Goal: Task Accomplishment & Management: Manage account settings

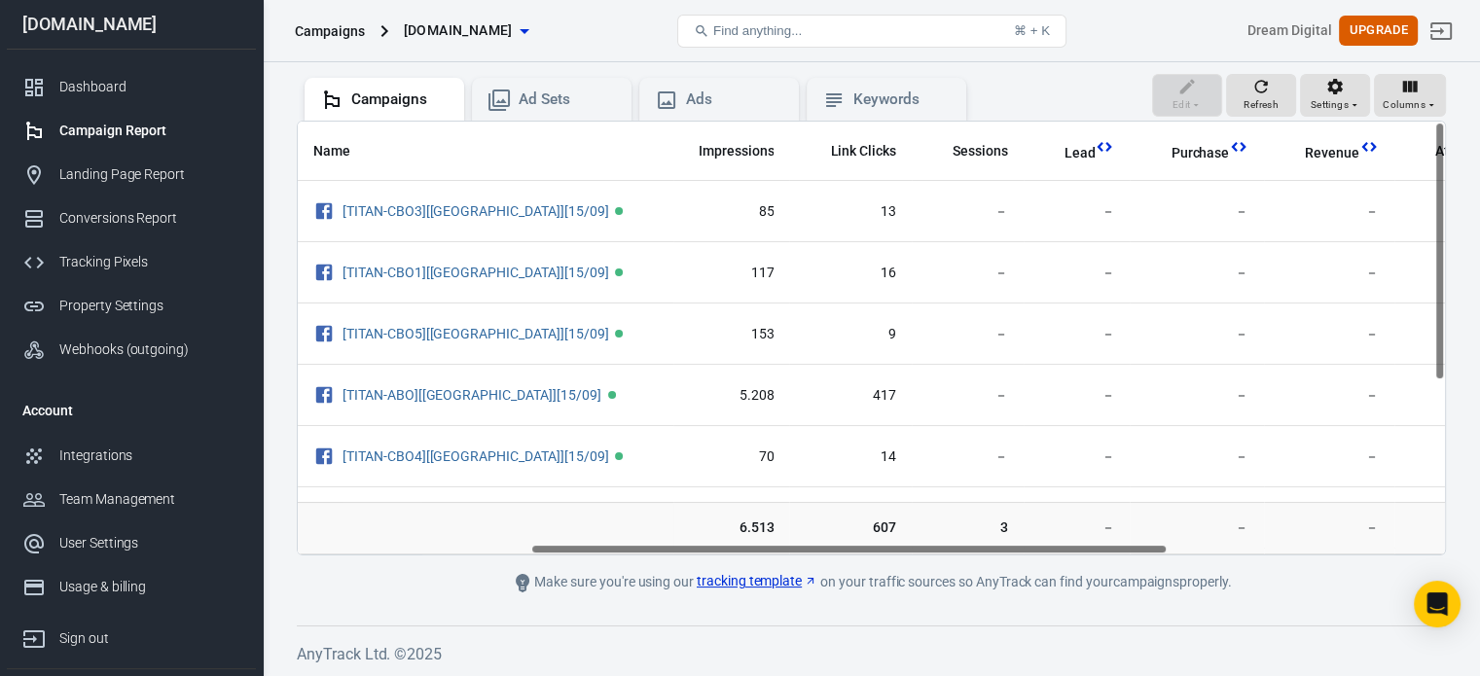
scroll to position [0, 436]
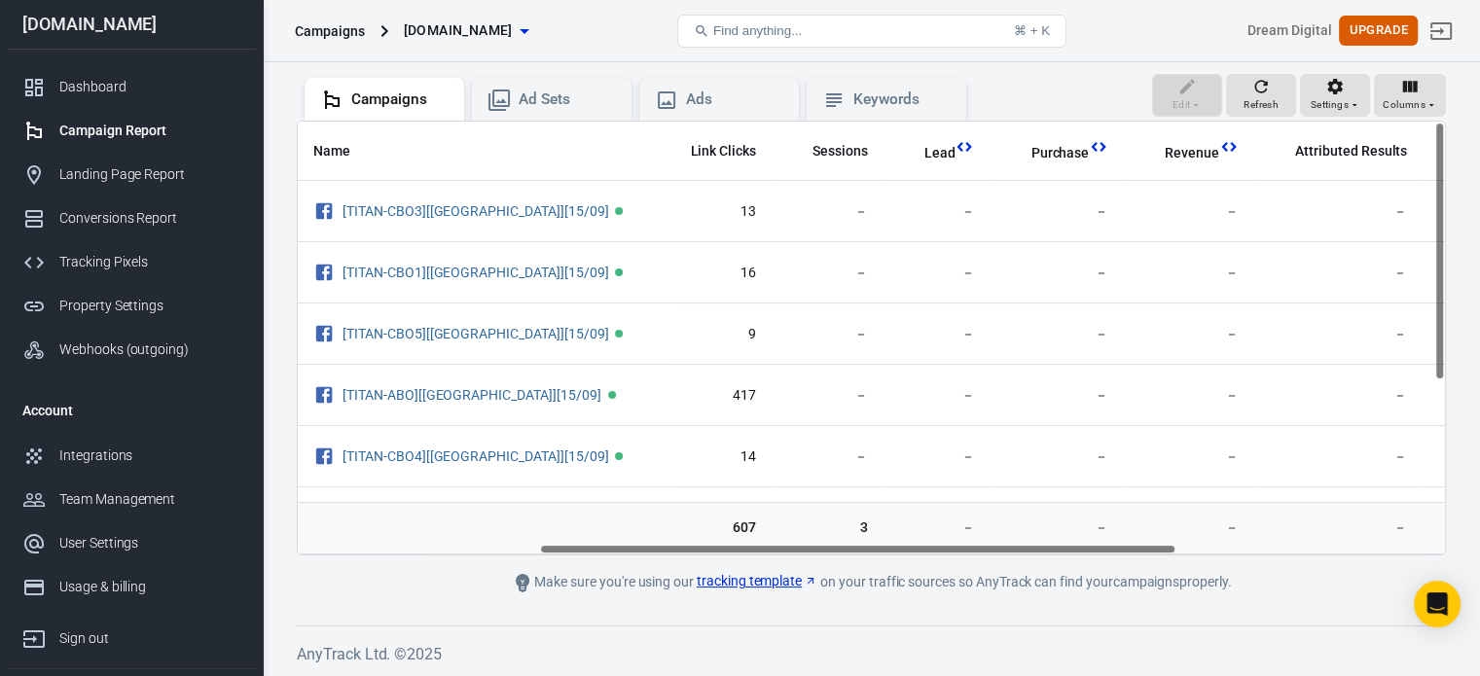
drag, startPoint x: 740, startPoint y: 548, endPoint x: 983, endPoint y: 534, distance: 243.6
click at [983, 534] on div "Name Amount Spent ROAS Impressions Link Clicks Sessions Lead Purchase Revenue A…" at bounding box center [871, 338] width 1149 height 435
drag, startPoint x: 1439, startPoint y: 218, endPoint x: 1448, endPoint y: 163, distance: 56.2
click at [1448, 163] on div "Verify Ads Integration on Pixel Settings to display your campaigns AnyTrack rel…" at bounding box center [871, 280] width 1217 height 795
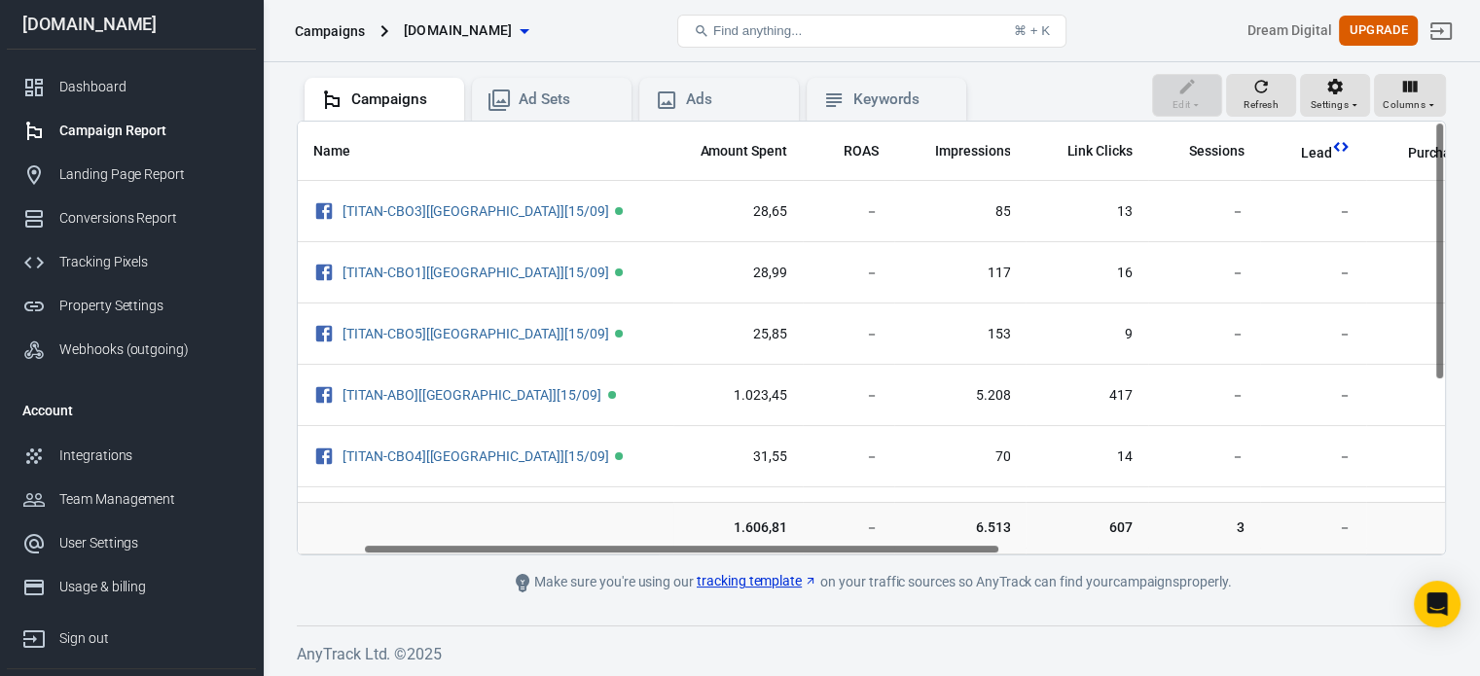
scroll to position [0, 27]
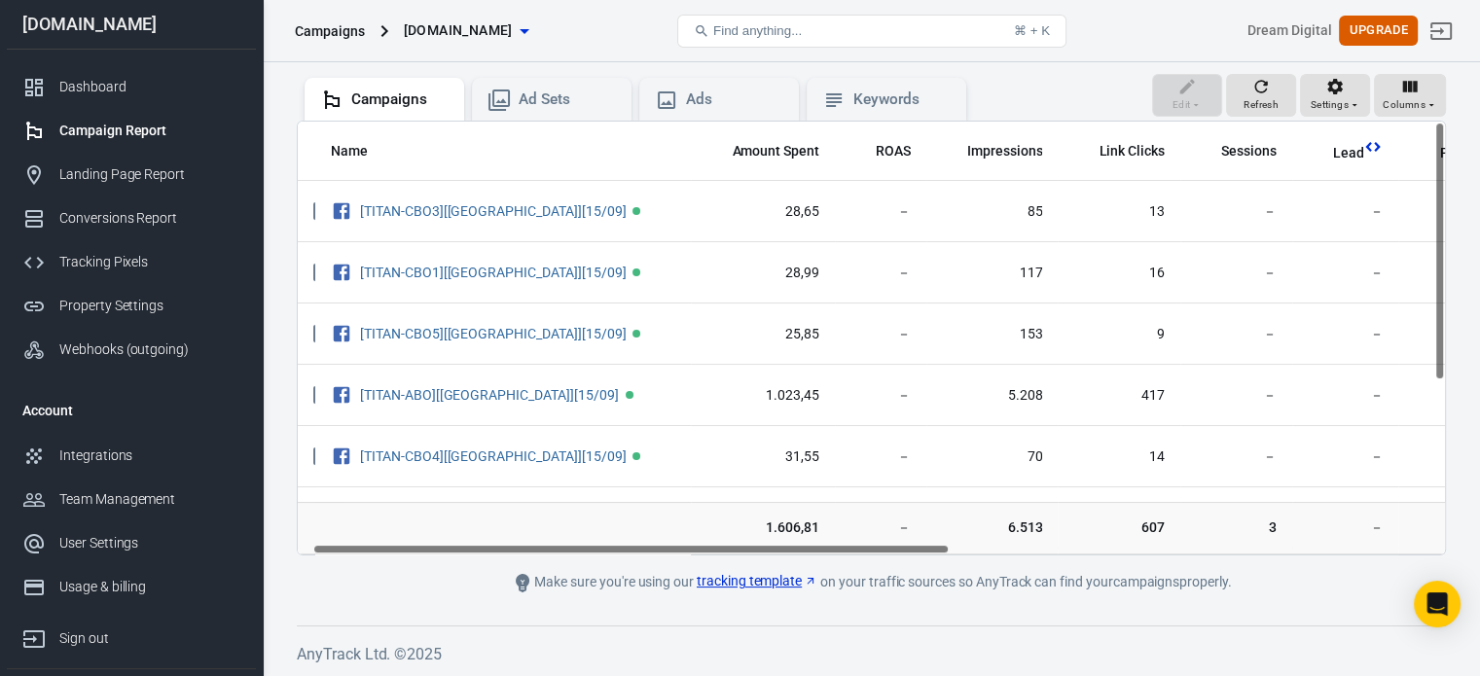
drag, startPoint x: 826, startPoint y: 547, endPoint x: 842, endPoint y: 529, distance: 23.4
click at [842, 529] on div "Name Amount Spent ROAS Impressions Link Clicks Sessions Lead Purchase Revenue A…" at bounding box center [871, 338] width 1149 height 435
click at [117, 83] on div "Dashboard" at bounding box center [149, 87] width 181 height 20
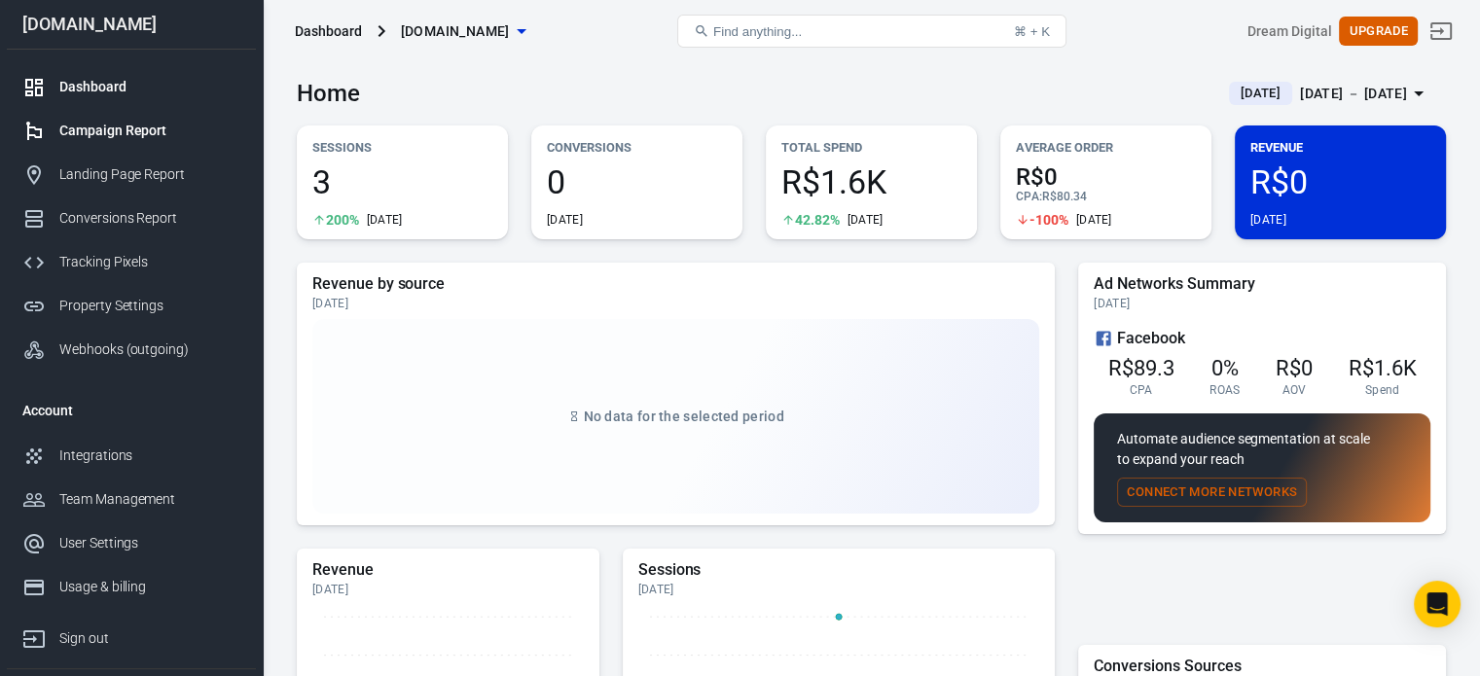
click at [135, 125] on div "Campaign Report" at bounding box center [149, 131] width 181 height 20
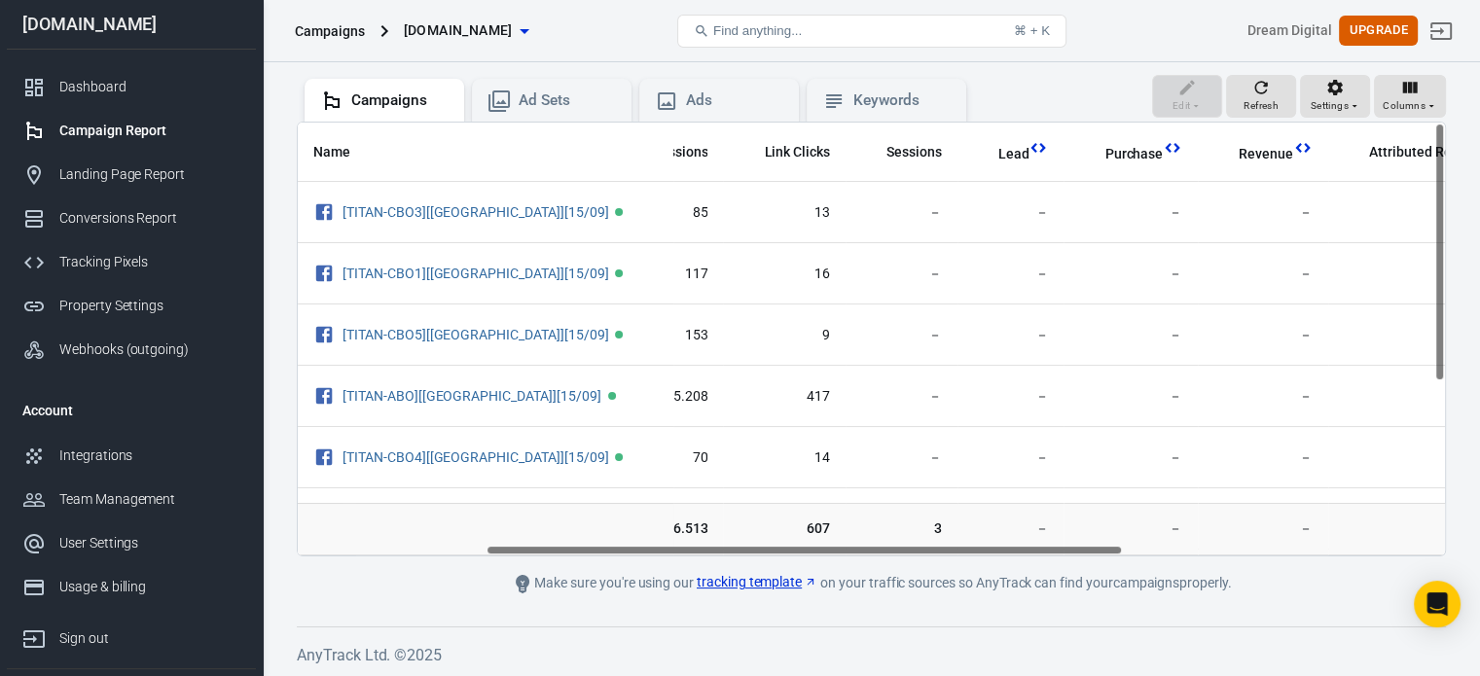
scroll to position [0, 411]
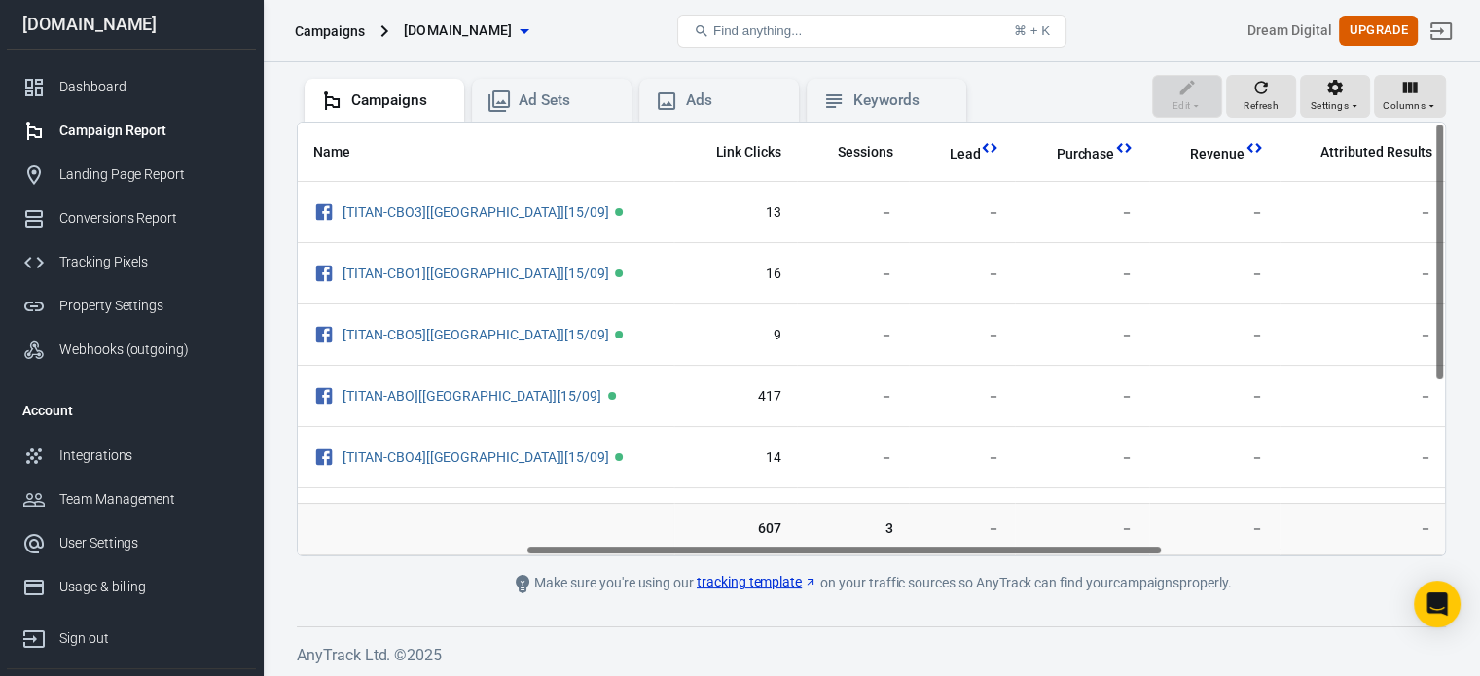
drag, startPoint x: 816, startPoint y: 546, endPoint x: 1045, endPoint y: 548, distance: 228.7
click at [1045, 548] on div "Name Amount Spent ROAS Impressions Link Clicks Sessions Lead Purchase Revenue A…" at bounding box center [871, 339] width 1147 height 433
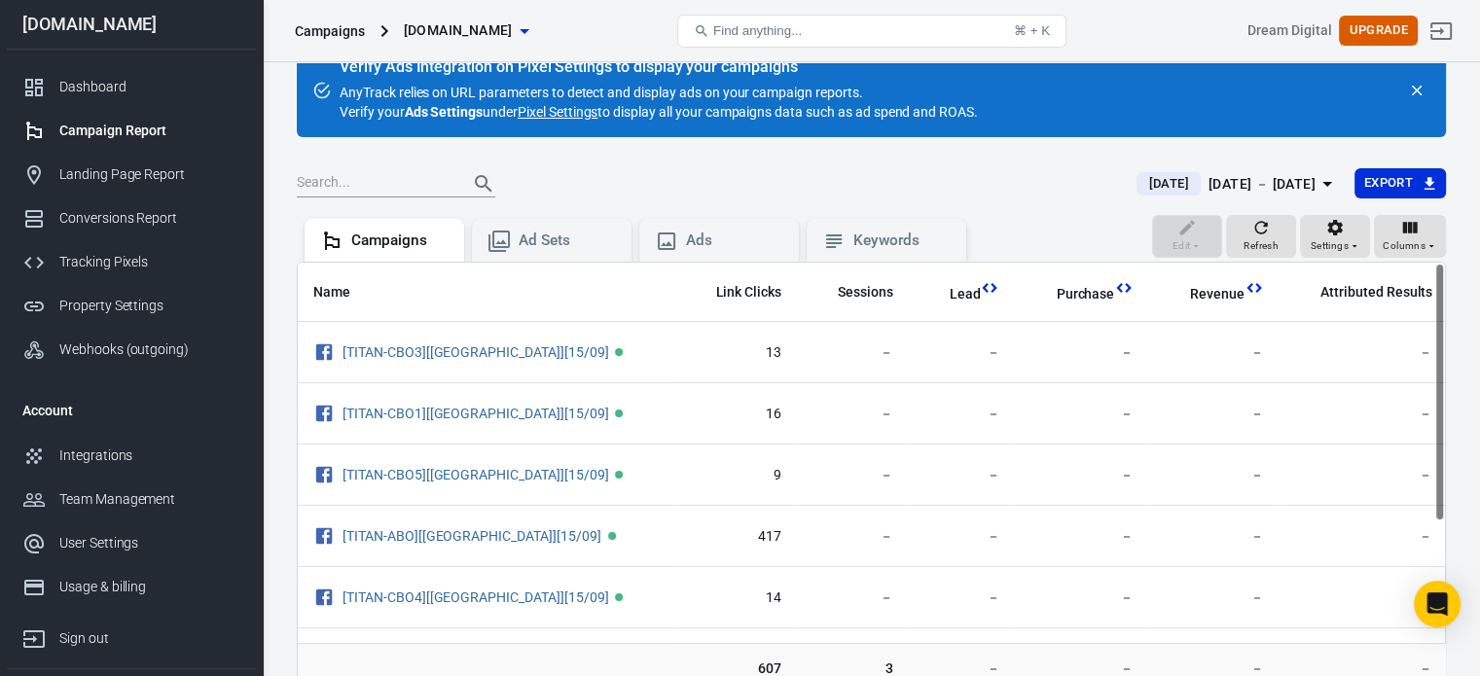
drag, startPoint x: 1436, startPoint y: 402, endPoint x: 1460, endPoint y: 345, distance: 61.1
click at [1460, 345] on div "Verify Ads Integration on Pixel Settings to display your campaigns AnyTrack rel…" at bounding box center [871, 421] width 1217 height 795
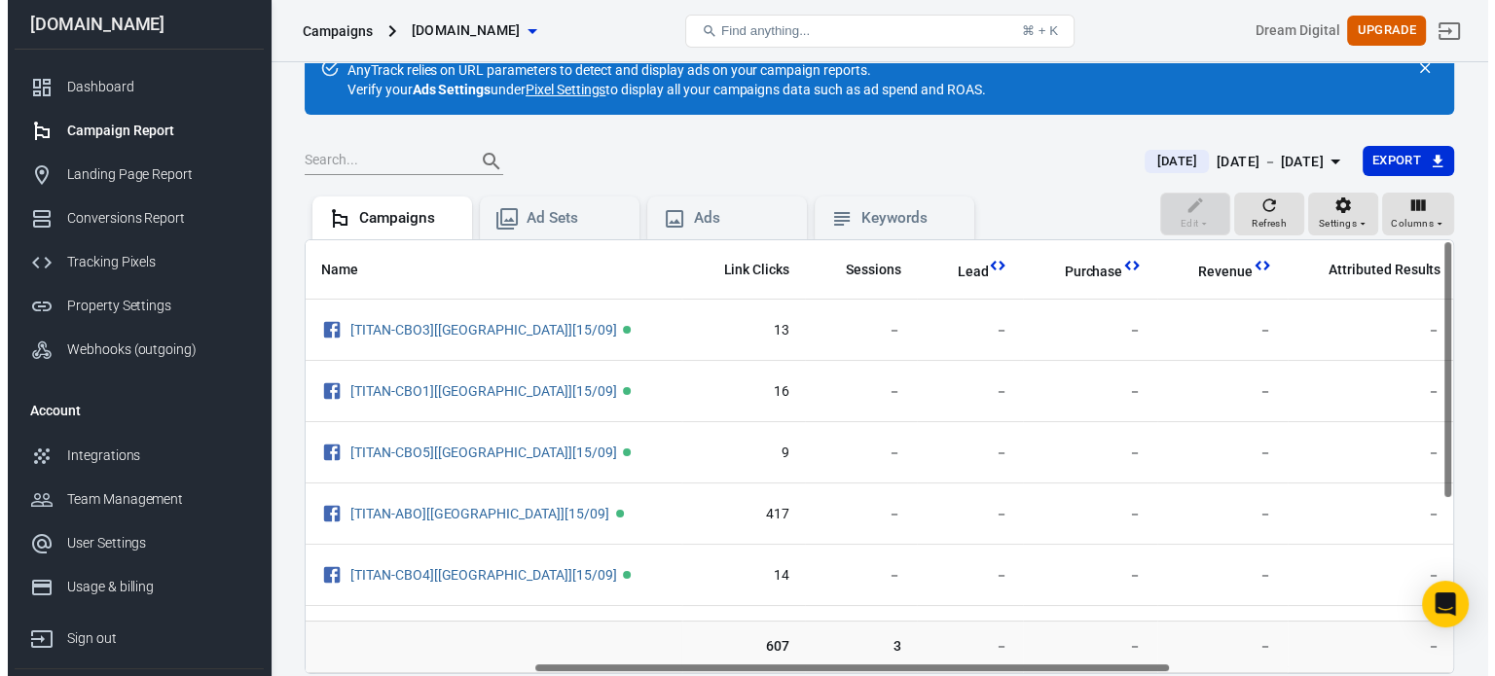
scroll to position [93, 0]
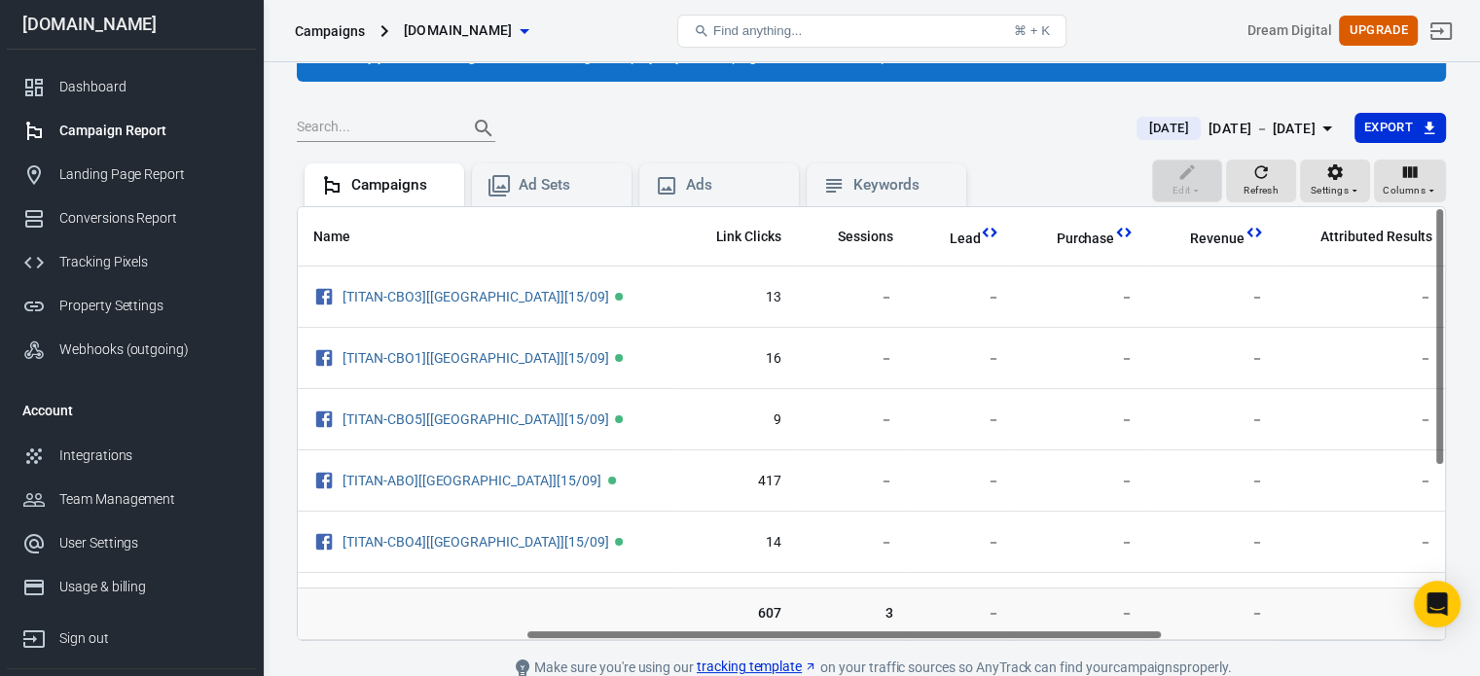
click at [470, 44] on button "[DOMAIN_NAME]" at bounding box center [466, 31] width 140 height 36
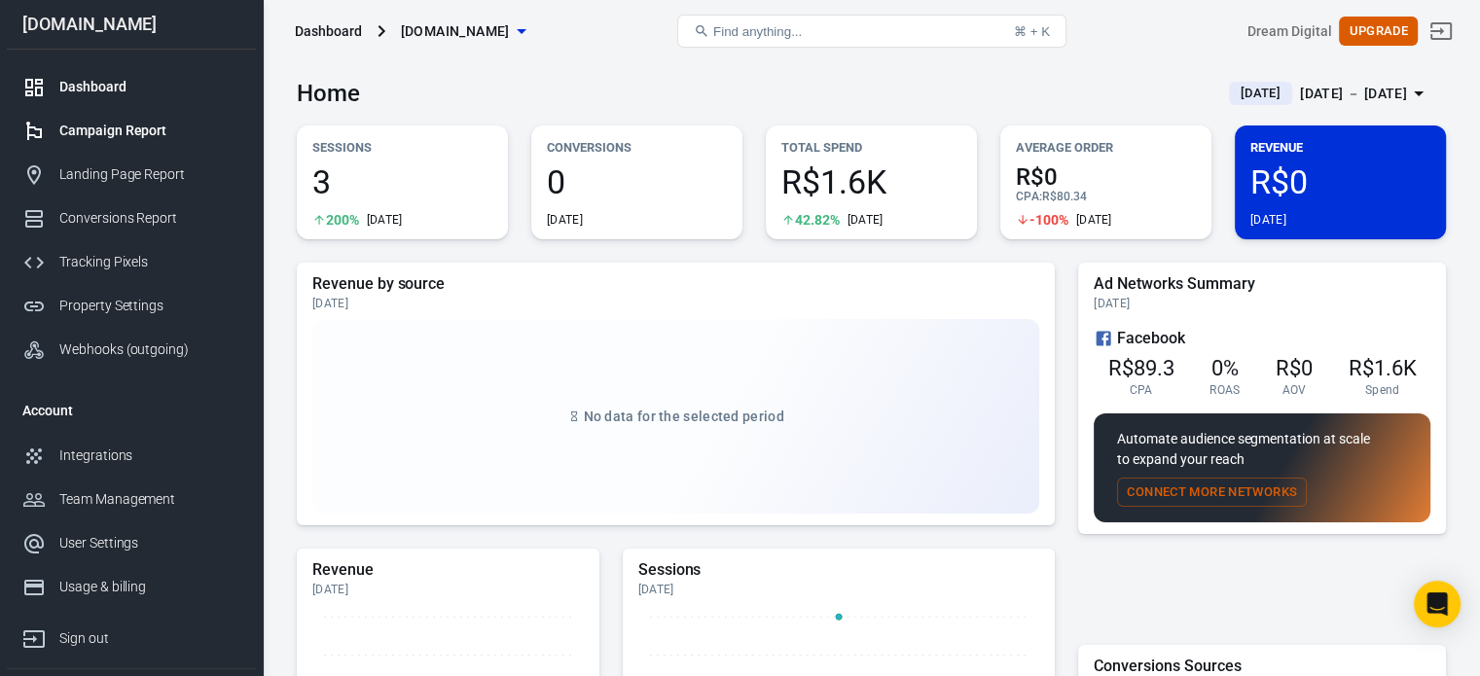
click at [148, 139] on div "Campaign Report" at bounding box center [149, 131] width 181 height 20
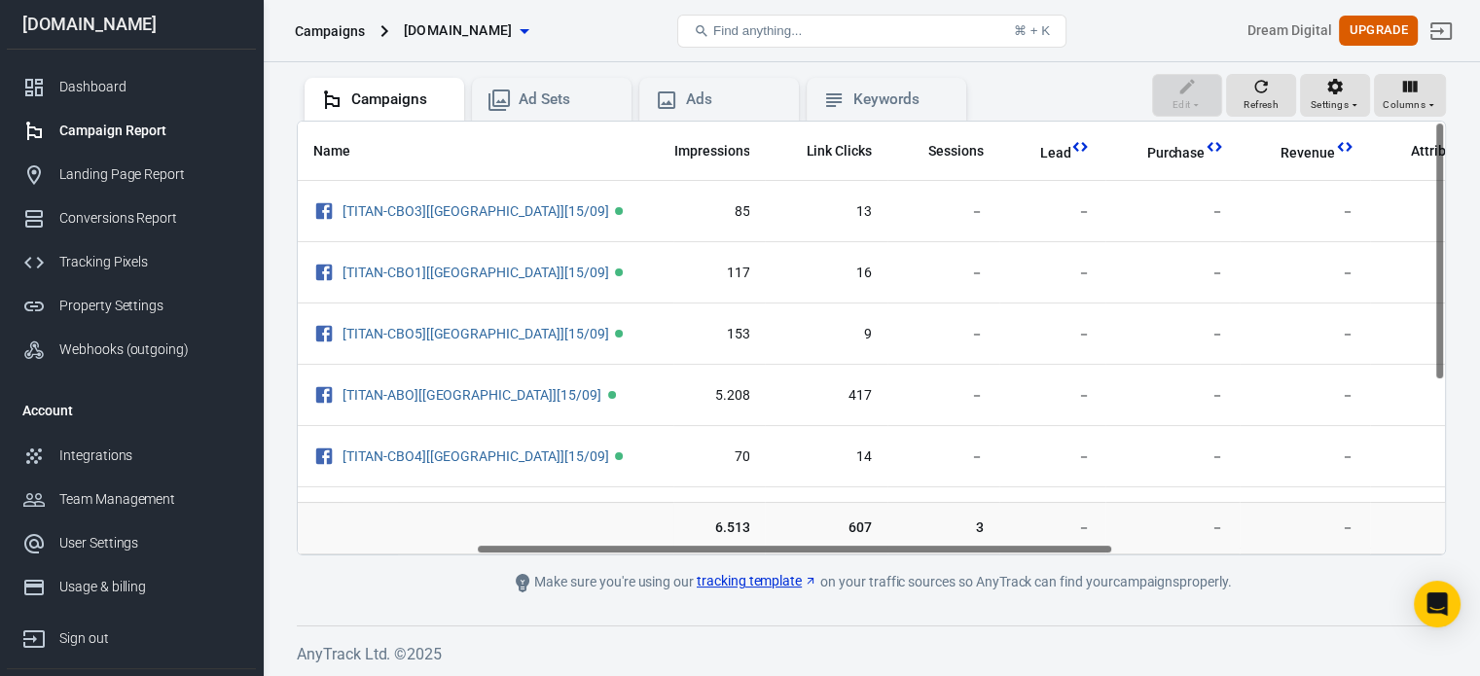
scroll to position [0, 488]
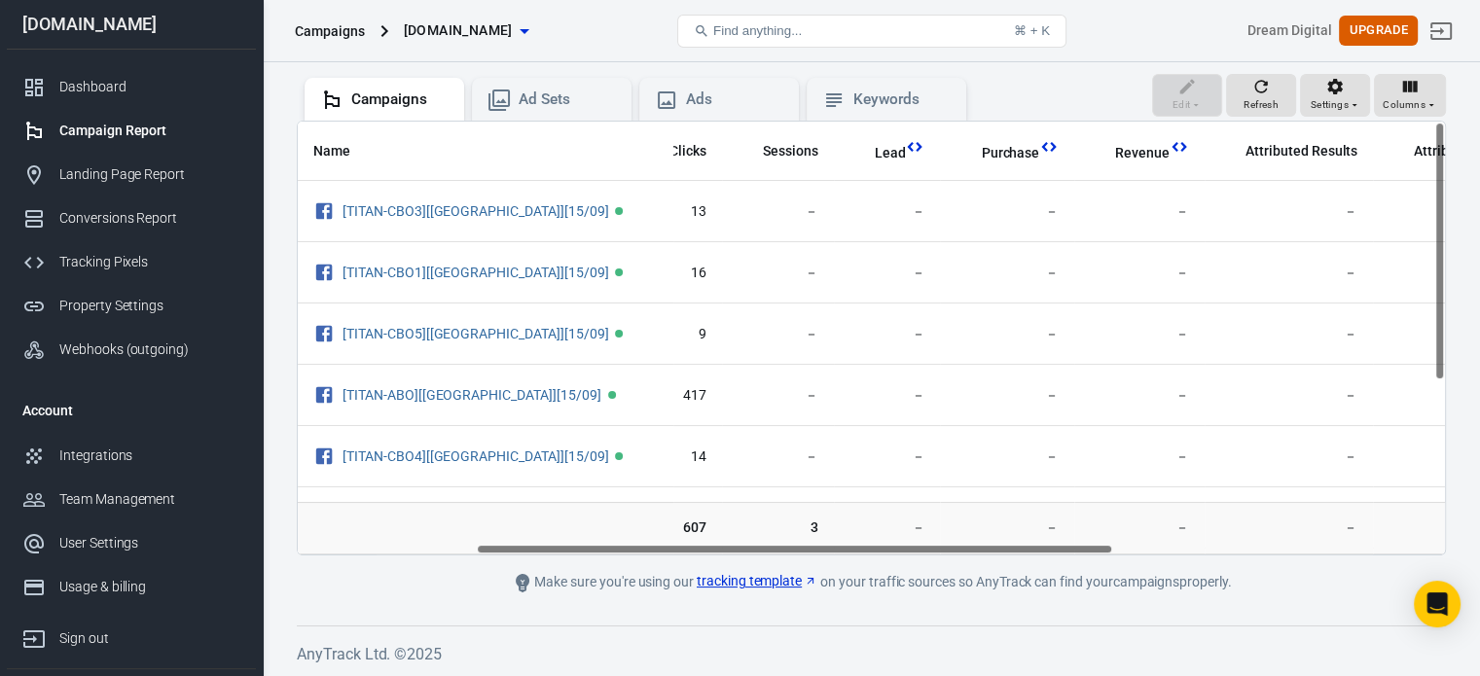
drag, startPoint x: 904, startPoint y: 545, endPoint x: 1176, endPoint y: 560, distance: 272.9
click at [1176, 560] on main "Verify Ads Integration on Pixel Settings to display your campaigns AnyTrack rel…" at bounding box center [871, 249] width 1149 height 692
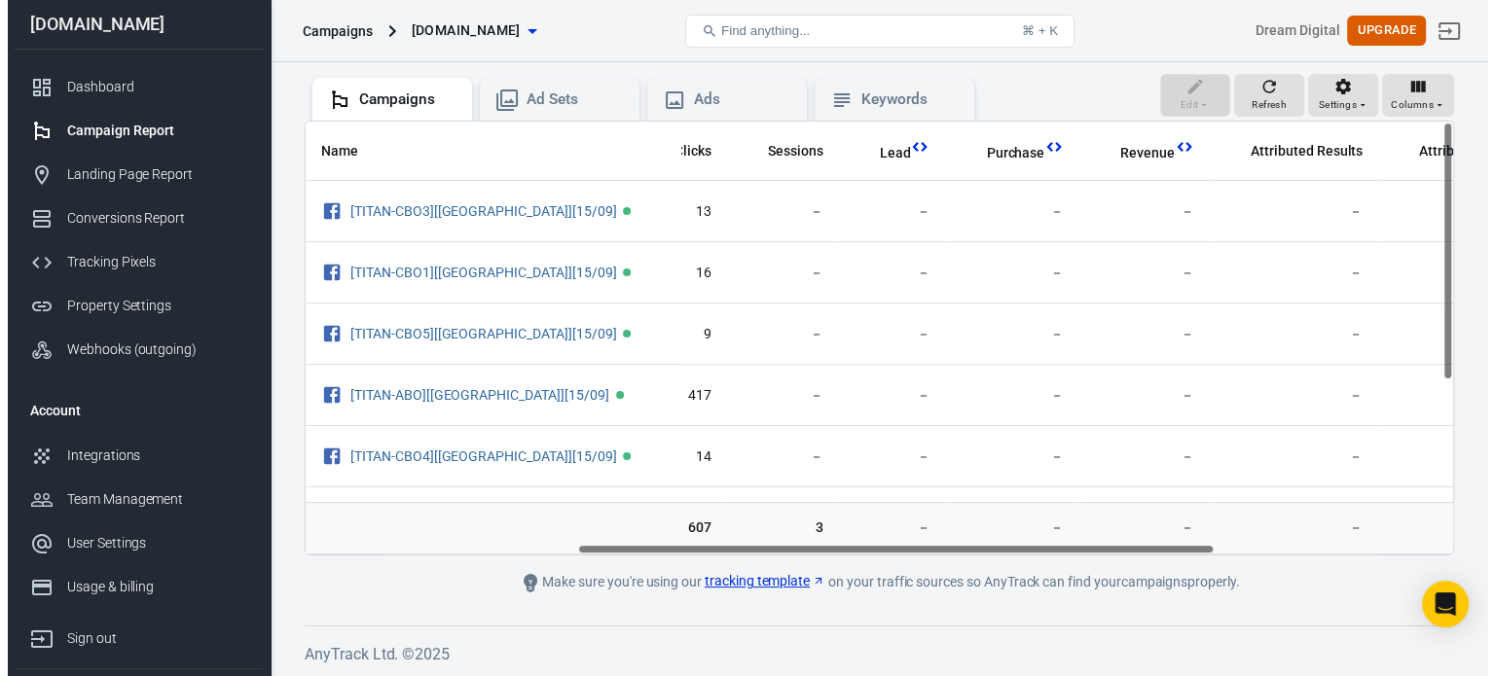
scroll to position [0, 0]
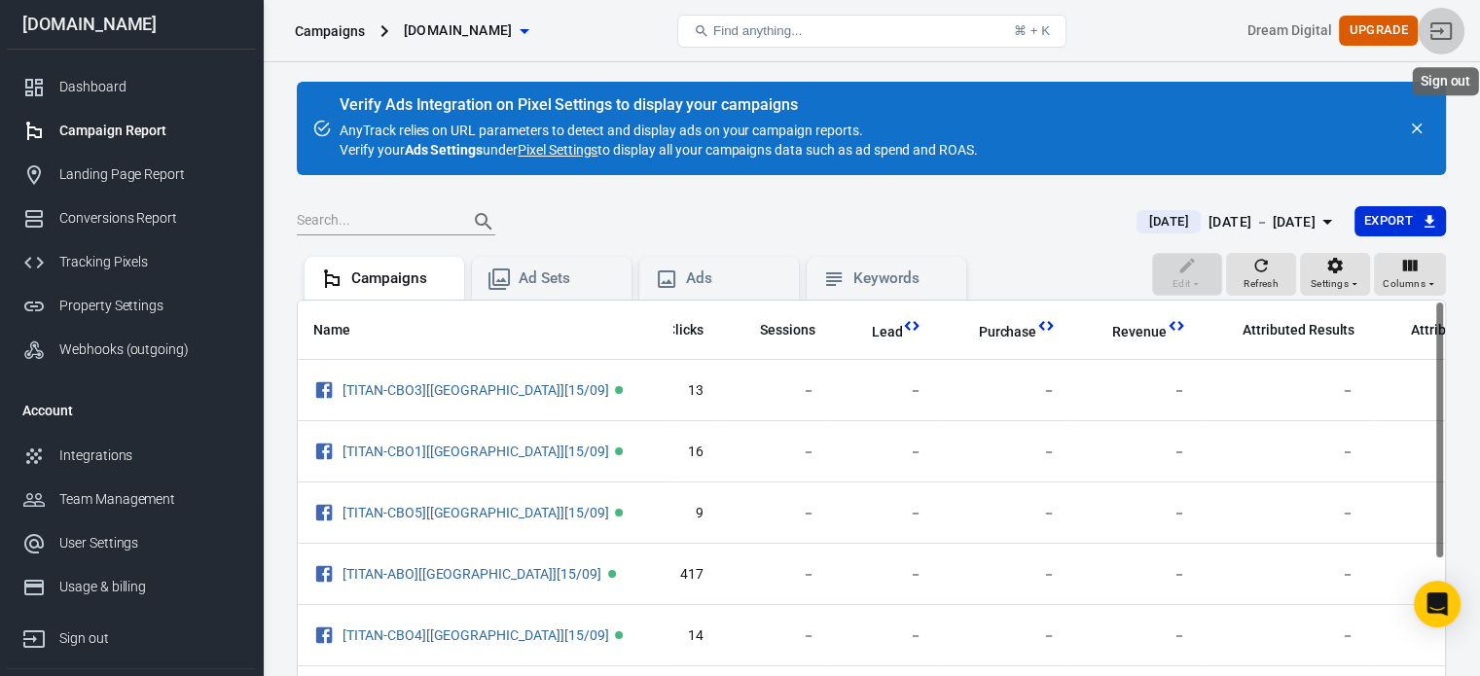
click at [1453, 39] on icon "Sign out" at bounding box center [1440, 30] width 23 height 23
